Goal: Task Accomplishment & Management: Manage account settings

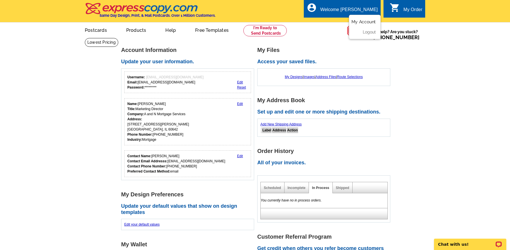
click at [362, 21] on link "My Account" at bounding box center [364, 21] width 24 height 5
click at [363, 23] on link "My Account" at bounding box center [364, 21] width 24 height 5
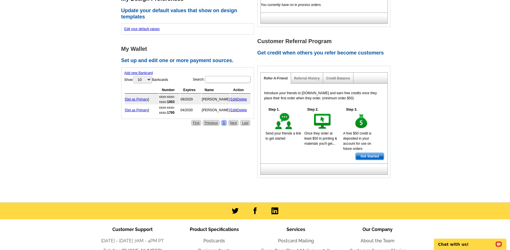
scroll to position [199, 0]
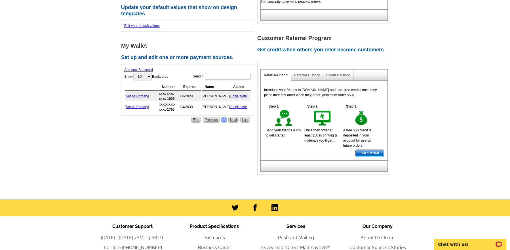
click at [148, 70] on link "Add new Bankcard" at bounding box center [138, 70] width 29 height 4
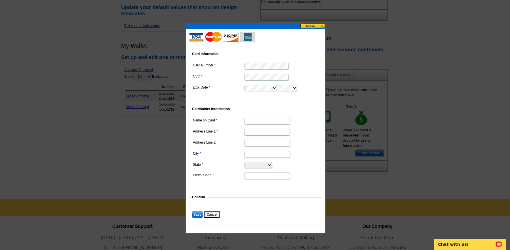
click at [267, 51] on dl "Card Information Card Number CVC Exp. Date Cardholder Information Name on Card …" at bounding box center [264, 135] width 151 height 182
click at [258, 121] on input "Name on Card" at bounding box center [267, 121] width 45 height 7
type input "[PERSON_NAME]"
type input "611 N Nobel"
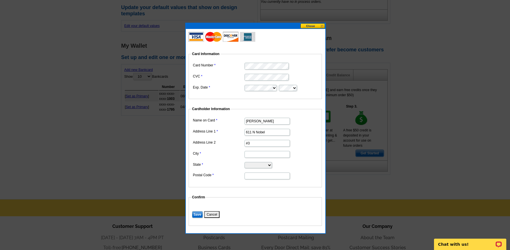
type input "#3"
type input "60642"
click at [269, 133] on input "611 N Nobel" at bounding box center [267, 132] width 45 height 7
type input "611 N Nobel St."
click at [258, 155] on input "City" at bounding box center [267, 154] width 45 height 7
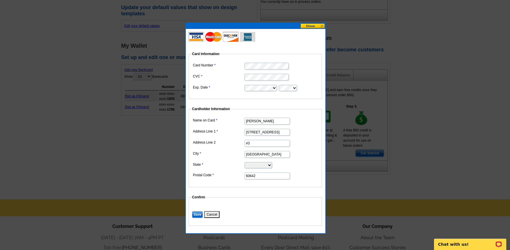
type input "Chicago"
select select "IL"
click at [263, 133] on input "611 N Nobel St." at bounding box center [267, 132] width 45 height 7
click at [275, 130] on input "611 N Nobel St." at bounding box center [267, 132] width 45 height 7
click at [199, 213] on input "Save" at bounding box center [197, 214] width 11 height 7
